Goal: Task Accomplishment & Management: Complete application form

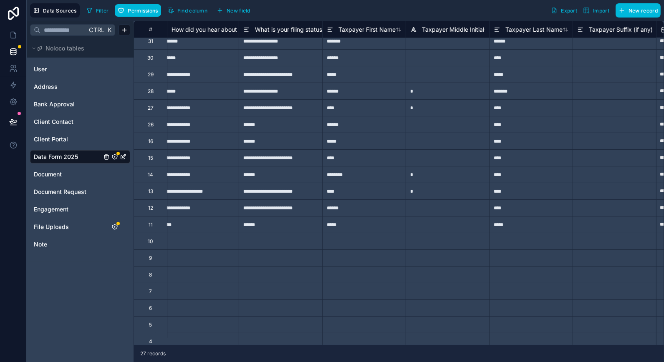
scroll to position [0, 763]
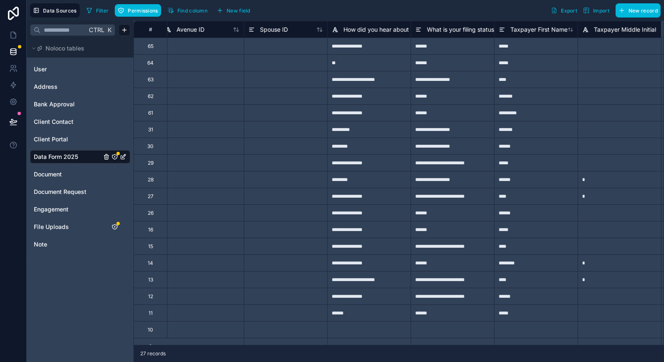
scroll to position [0, 779]
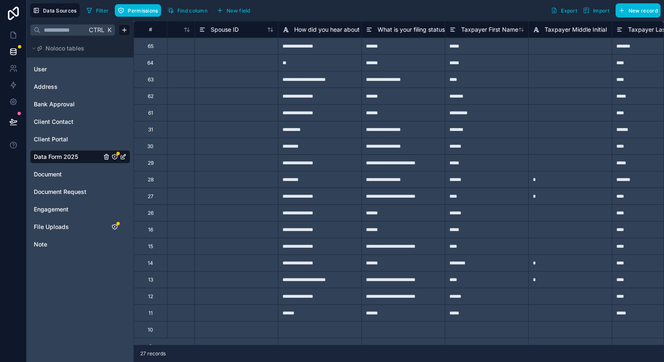
scroll to position [0, 648]
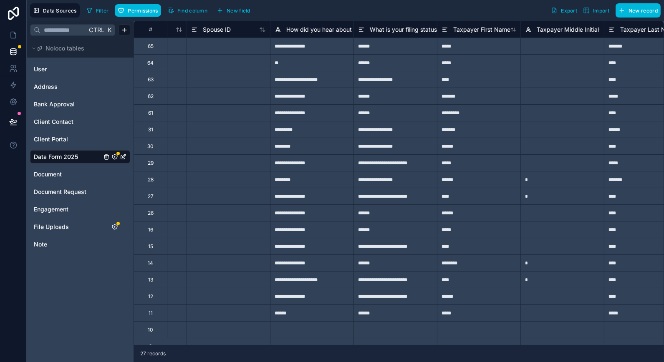
scroll to position [0, 657]
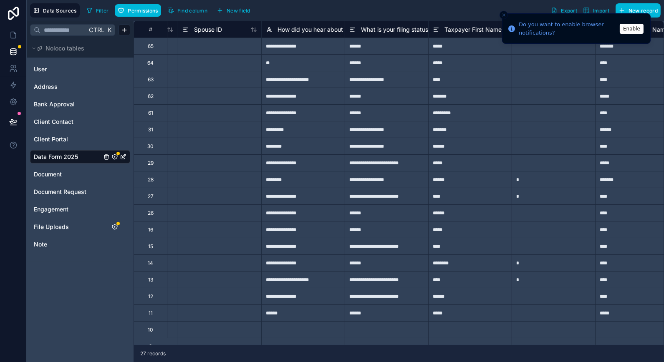
click at [633, 27] on button "Enable" at bounding box center [632, 29] width 24 height 10
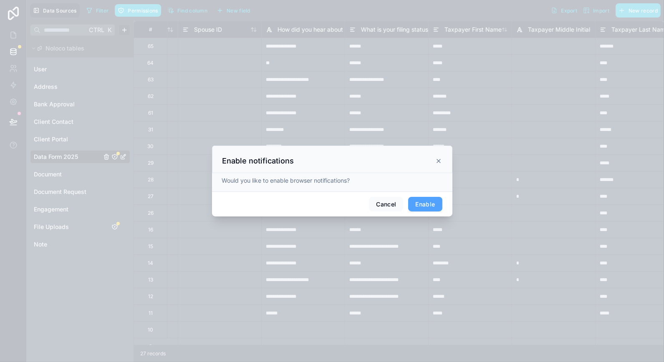
click at [428, 213] on div "Cancel Enable" at bounding box center [332, 204] width 240 height 25
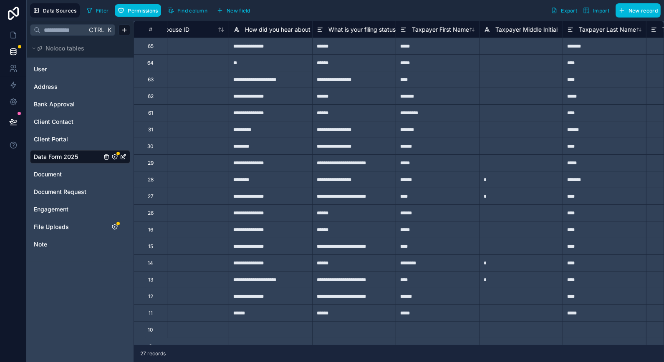
scroll to position [0, 698]
